Goal: Task Accomplishment & Management: Manage account settings

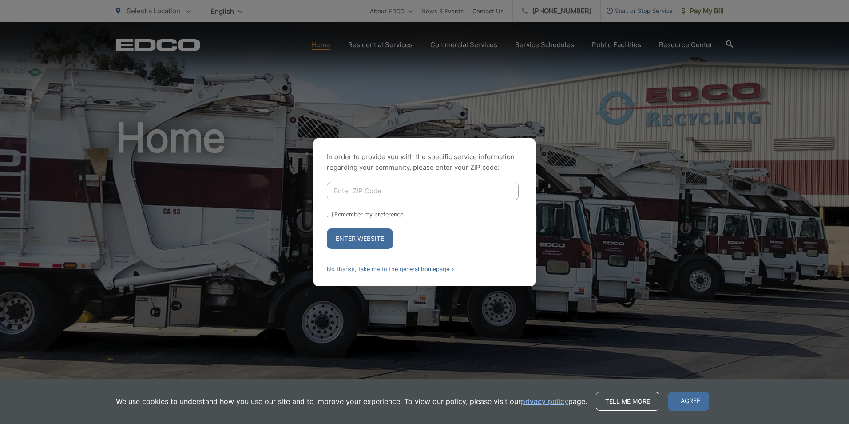
click at [448, 227] on form "Remember my preference Enter Website" at bounding box center [424, 215] width 195 height 67
click at [625, 84] on div "In order to provide you with the specific service information regarding your co…" at bounding box center [424, 212] width 849 height 424
click at [367, 268] on link "No thanks, take me to the general homepage >" at bounding box center [391, 269] width 128 height 7
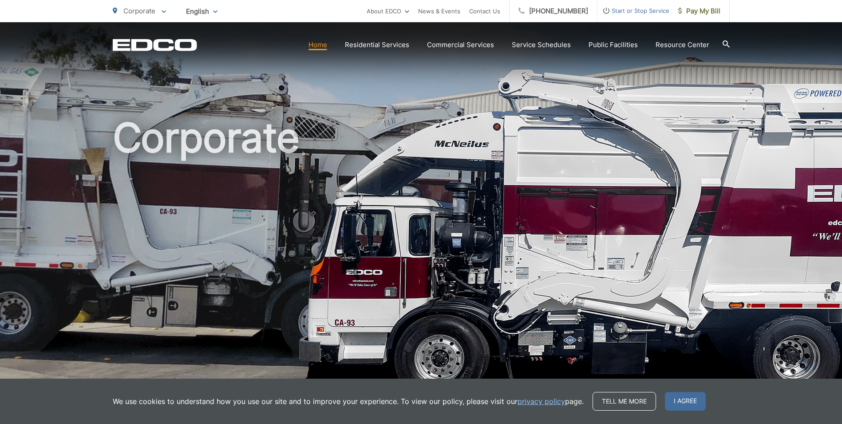
click at [403, 265] on h1 "Corporate" at bounding box center [421, 255] width 617 height 281
click at [324, 45] on link "Home" at bounding box center [318, 45] width 19 height 11
click at [322, 45] on link "Home" at bounding box center [318, 45] width 19 height 11
click at [496, 12] on link "Contact Us" at bounding box center [484, 11] width 31 height 11
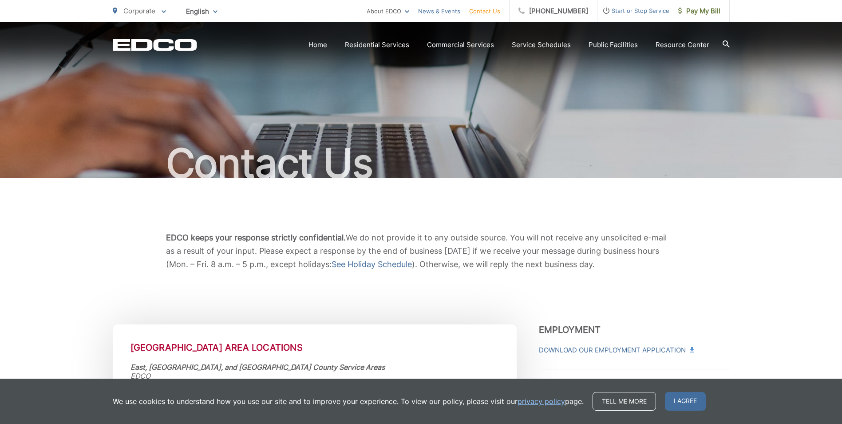
click at [457, 16] on link "News & Events" at bounding box center [439, 11] width 42 height 11
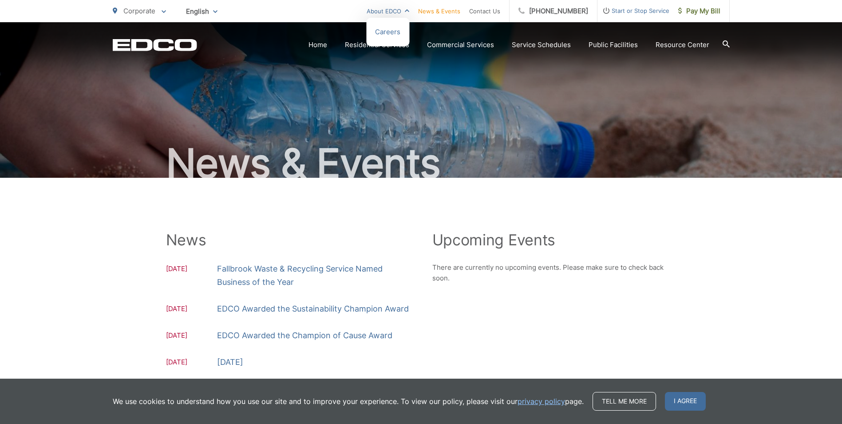
click at [394, 11] on link "About EDCO" at bounding box center [388, 11] width 43 height 11
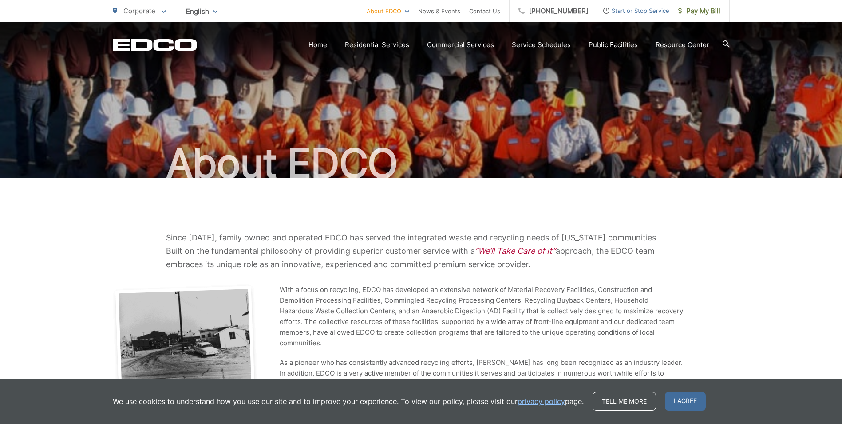
click at [162, 8] on span at bounding box center [164, 11] width 4 height 11
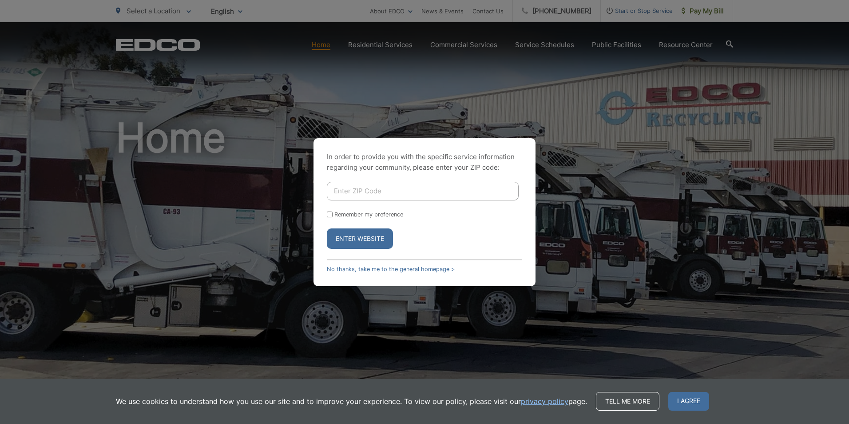
click at [405, 193] on input "Enter ZIP Code" at bounding box center [423, 191] width 192 height 19
click at [441, 196] on input "Enter ZIP Code" at bounding box center [423, 191] width 192 height 19
type input "92075"
click at [342, 235] on button "Enter Website" at bounding box center [360, 238] width 66 height 20
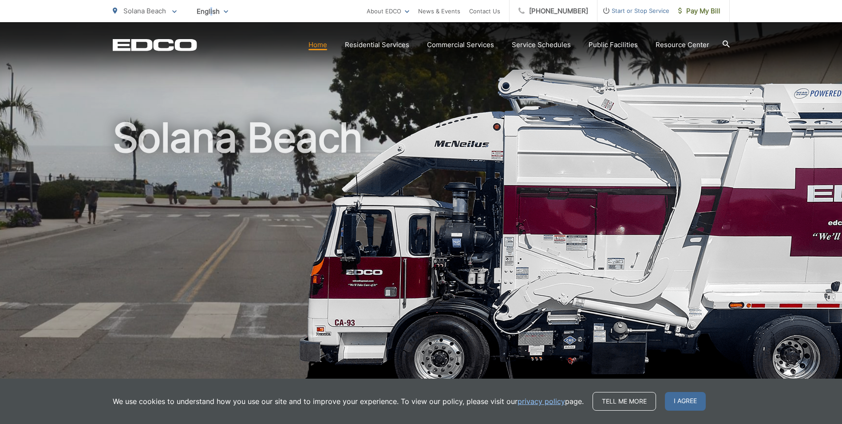
click at [211, 10] on span "English" at bounding box center [212, 12] width 45 height 16
drag, startPoint x: 211, startPoint y: 10, endPoint x: 161, endPoint y: 13, distance: 50.3
click at [161, 13] on span "Solana Beach" at bounding box center [144, 11] width 43 height 8
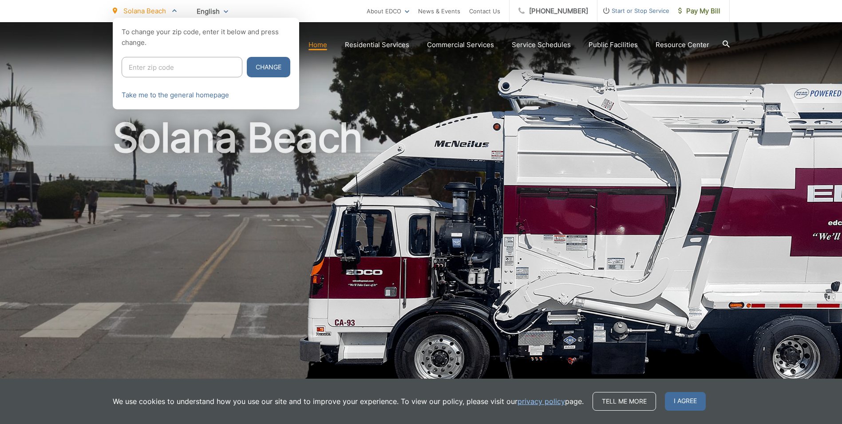
click at [196, 156] on div at bounding box center [421, 230] width 842 height 424
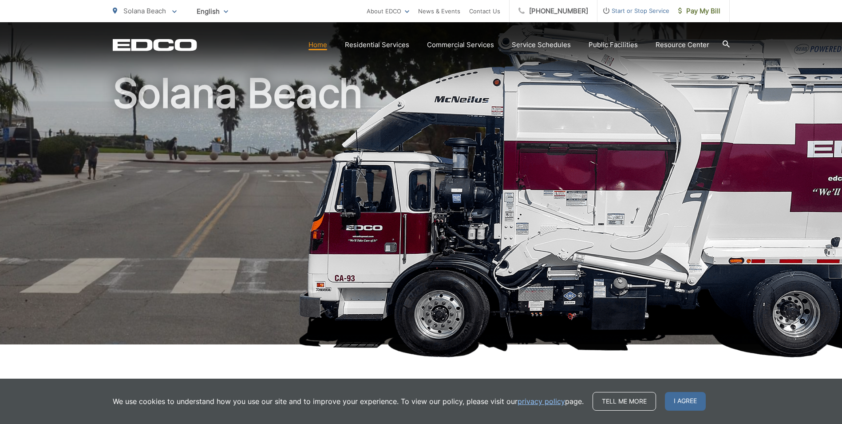
scroll to position [89, 0]
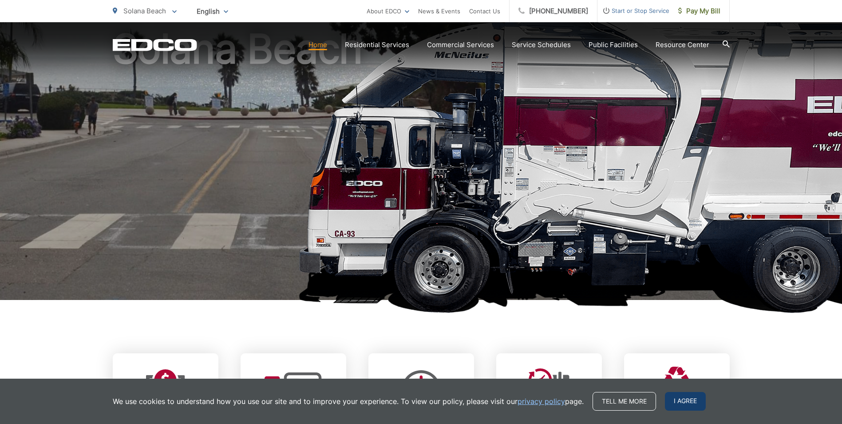
click at [702, 400] on span "I agree" at bounding box center [685, 401] width 41 height 19
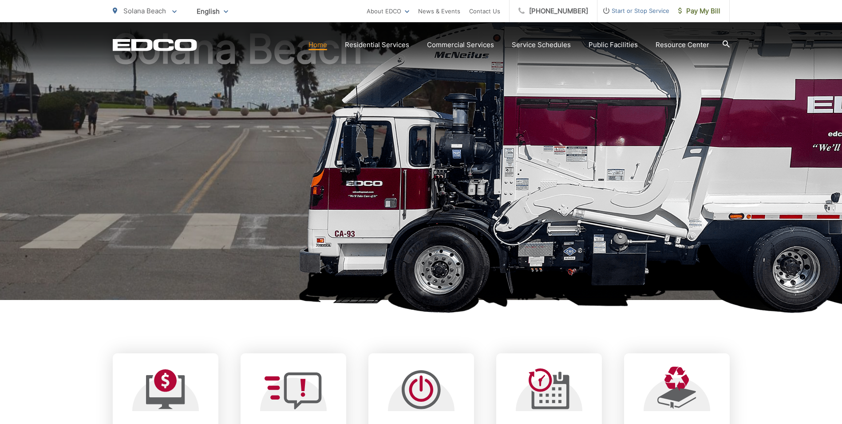
scroll to position [266, 0]
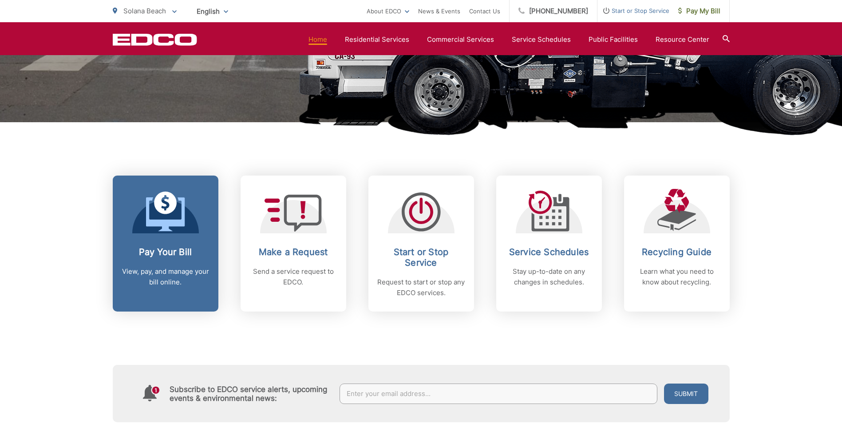
click at [167, 278] on p "View, pay, and manage your bill online." at bounding box center [166, 276] width 88 height 21
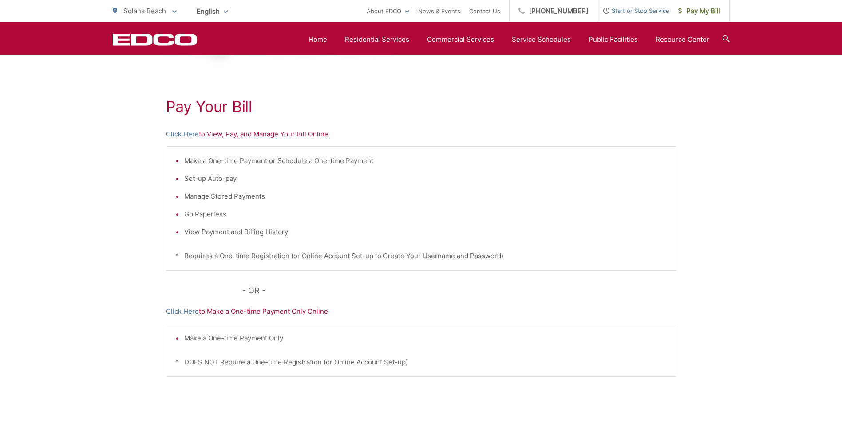
scroll to position [178, 0]
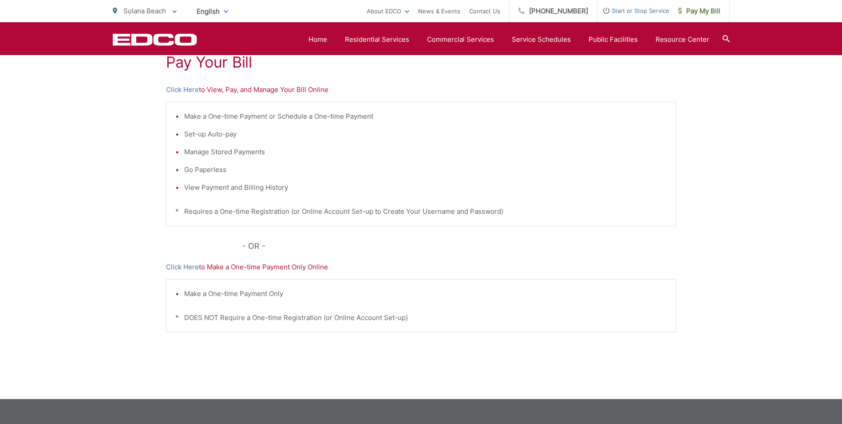
click at [275, 94] on p "Click Here to View, Pay, and Manage Your Bill Online" at bounding box center [421, 89] width 511 height 11
click at [188, 89] on link "Click Here" at bounding box center [182, 89] width 33 height 11
